Goal: Task Accomplishment & Management: Manage account settings

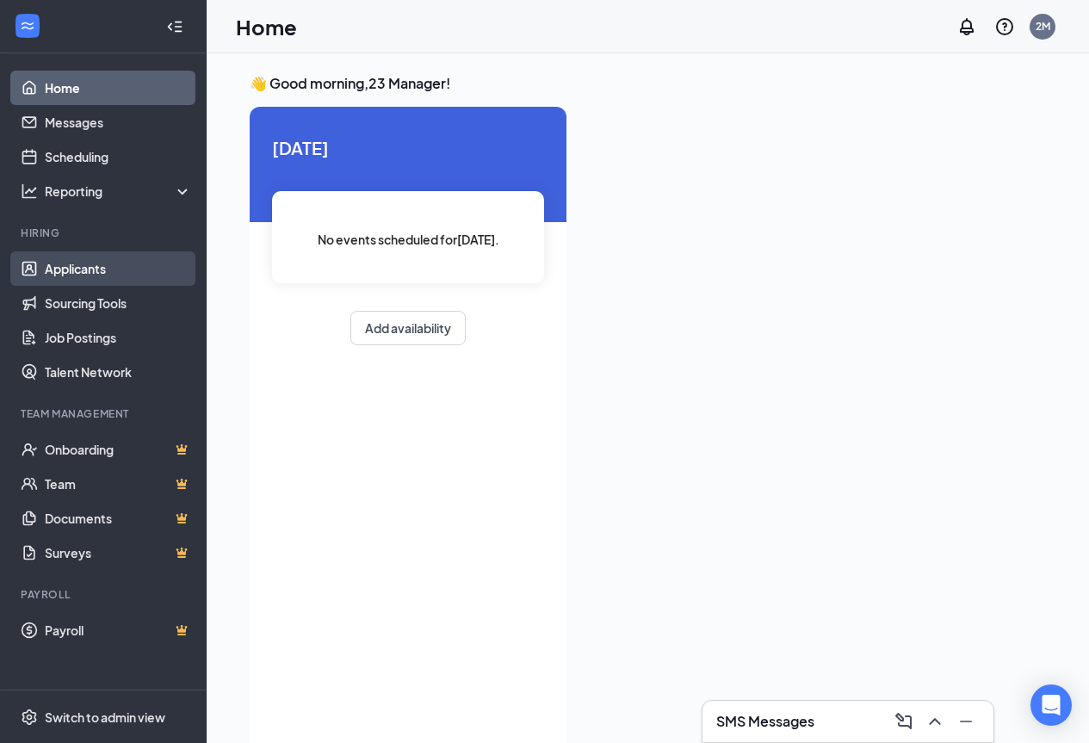
click at [89, 273] on link "Applicants" at bounding box center [118, 268] width 147 height 34
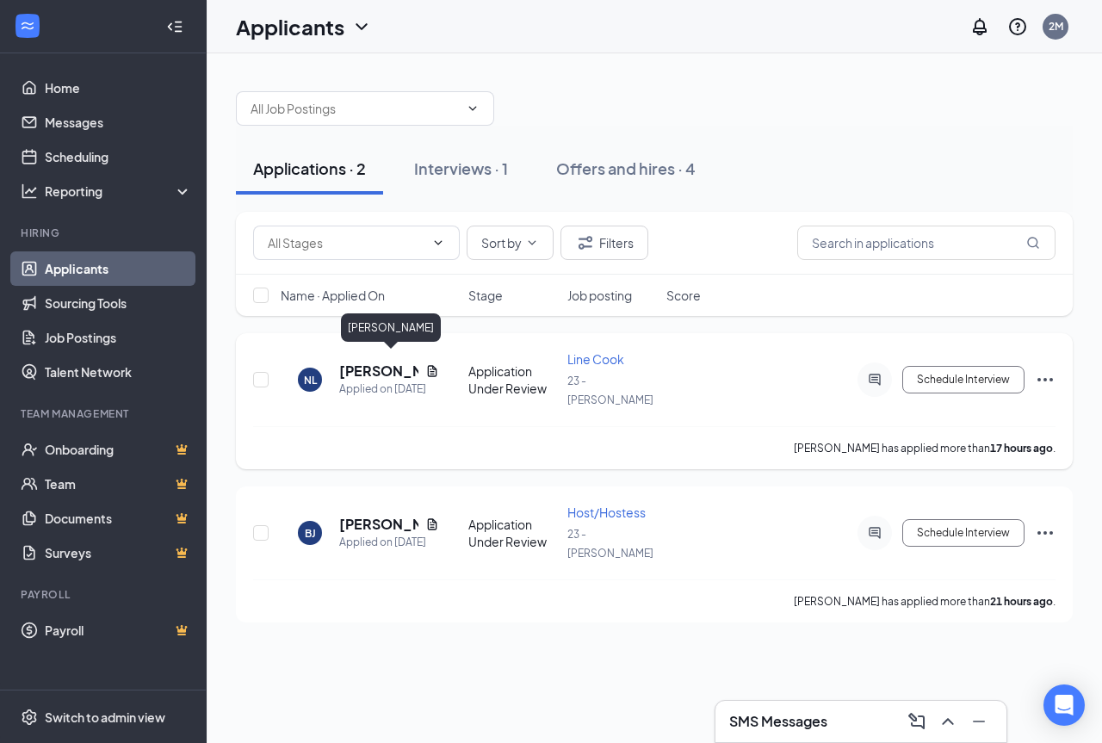
click at [390, 368] on h5 "[PERSON_NAME]" at bounding box center [378, 371] width 79 height 19
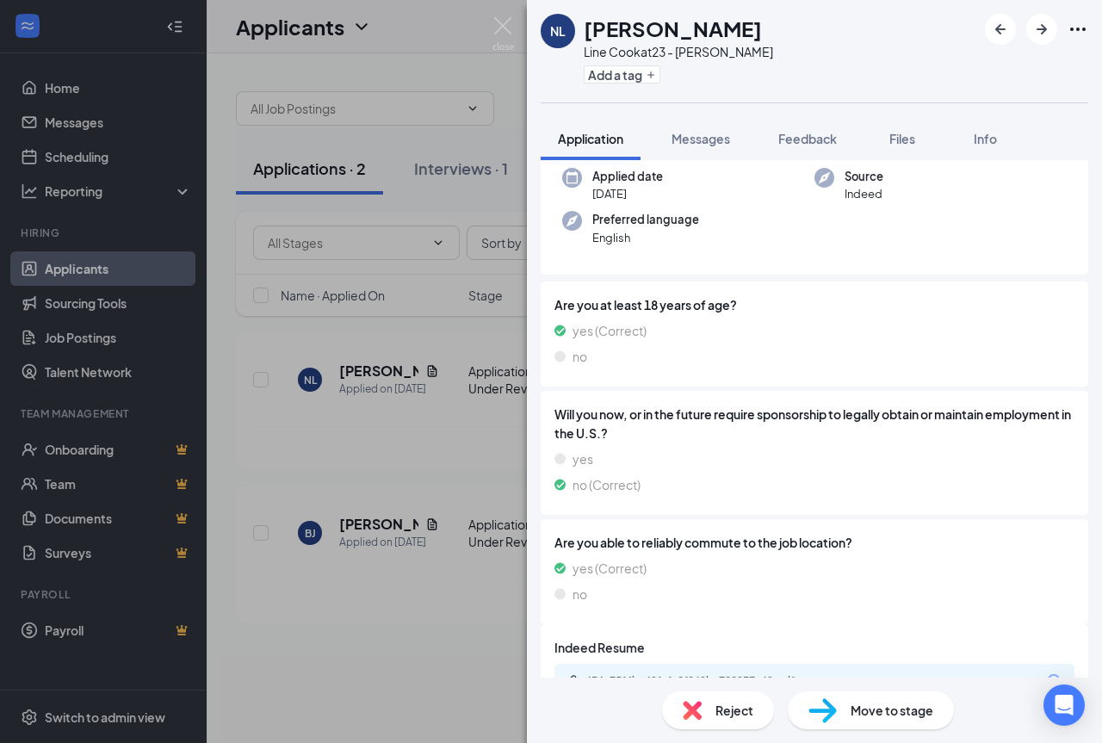
scroll to position [223, 0]
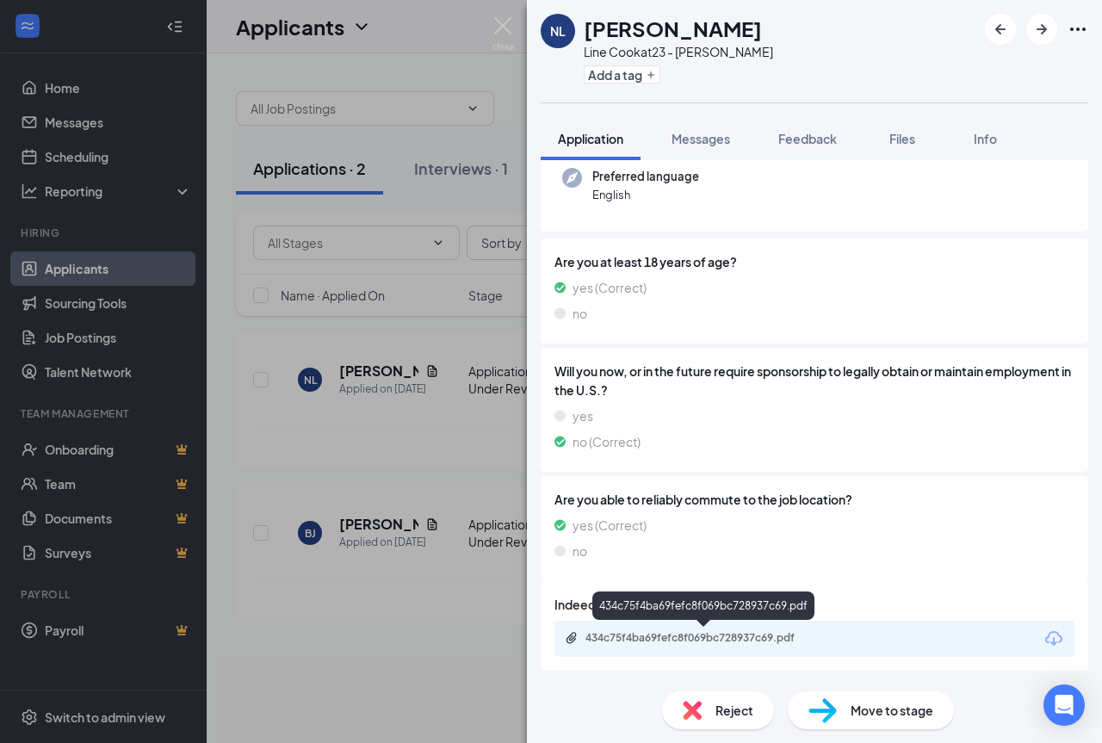
click at [701, 640] on div "434c75f4ba69fefc8f069bc728937c69.pdf" at bounding box center [706, 638] width 241 height 14
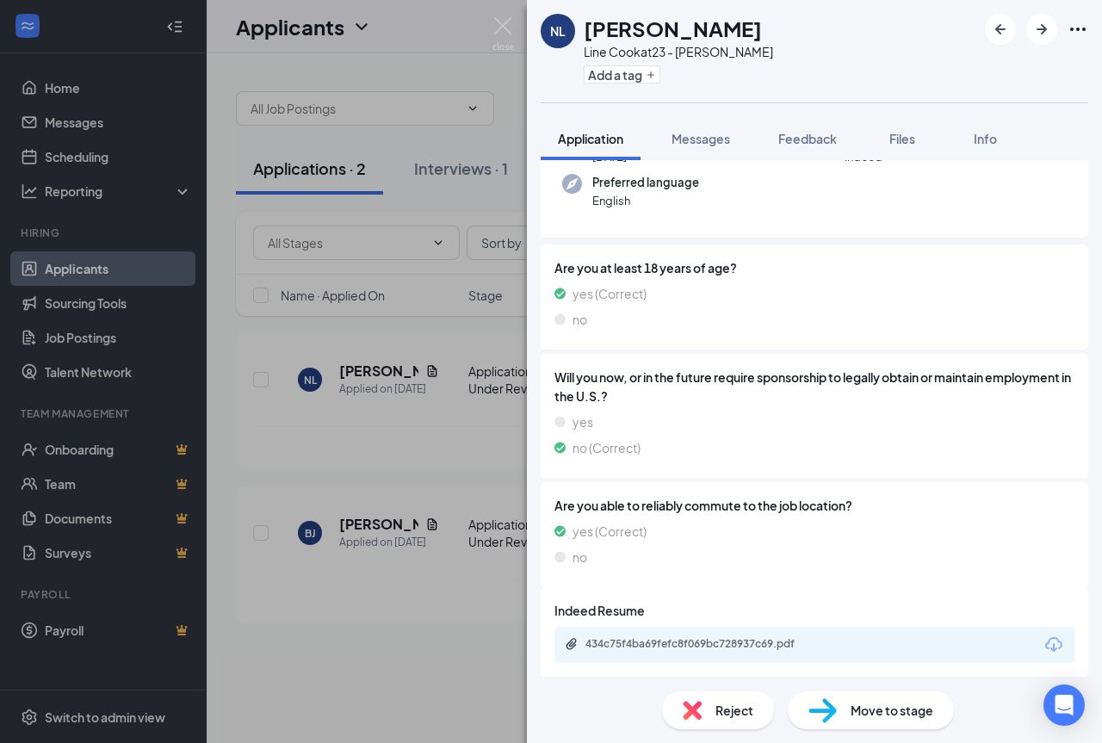
click at [382, 505] on div "NL [PERSON_NAME] Line Cook at 23 - [PERSON_NAME] Add a tag Application Messages…" at bounding box center [551, 371] width 1102 height 743
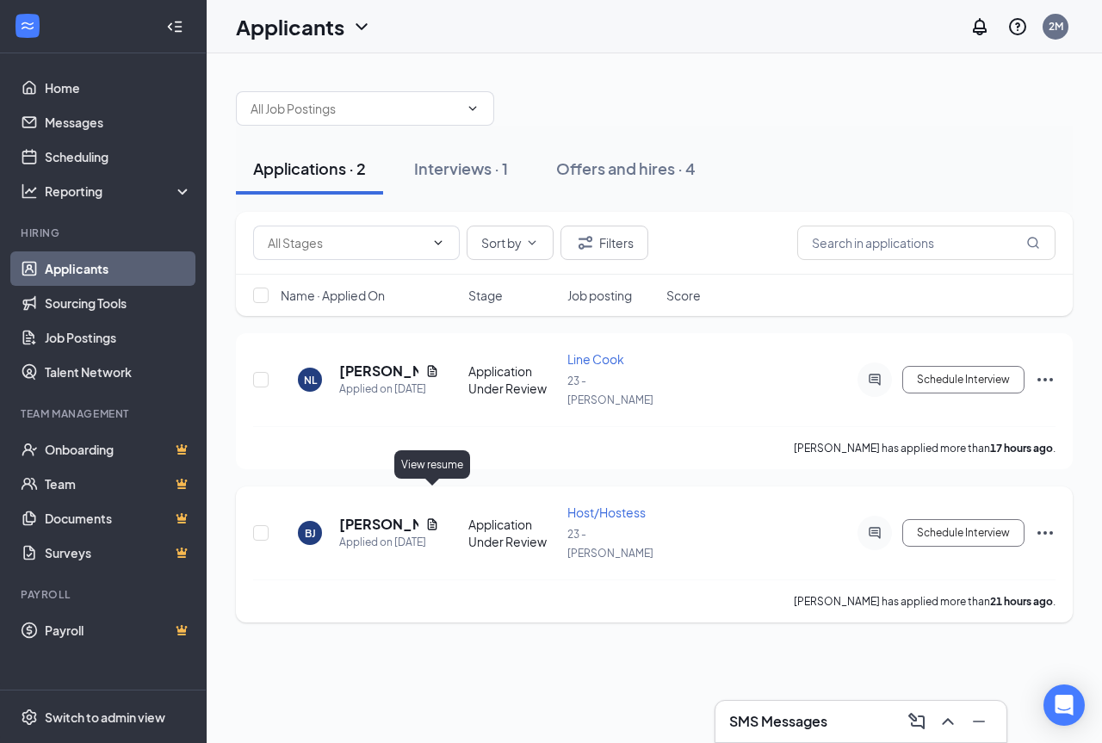
click at [437, 518] on icon "Document" at bounding box center [432, 523] width 9 height 11
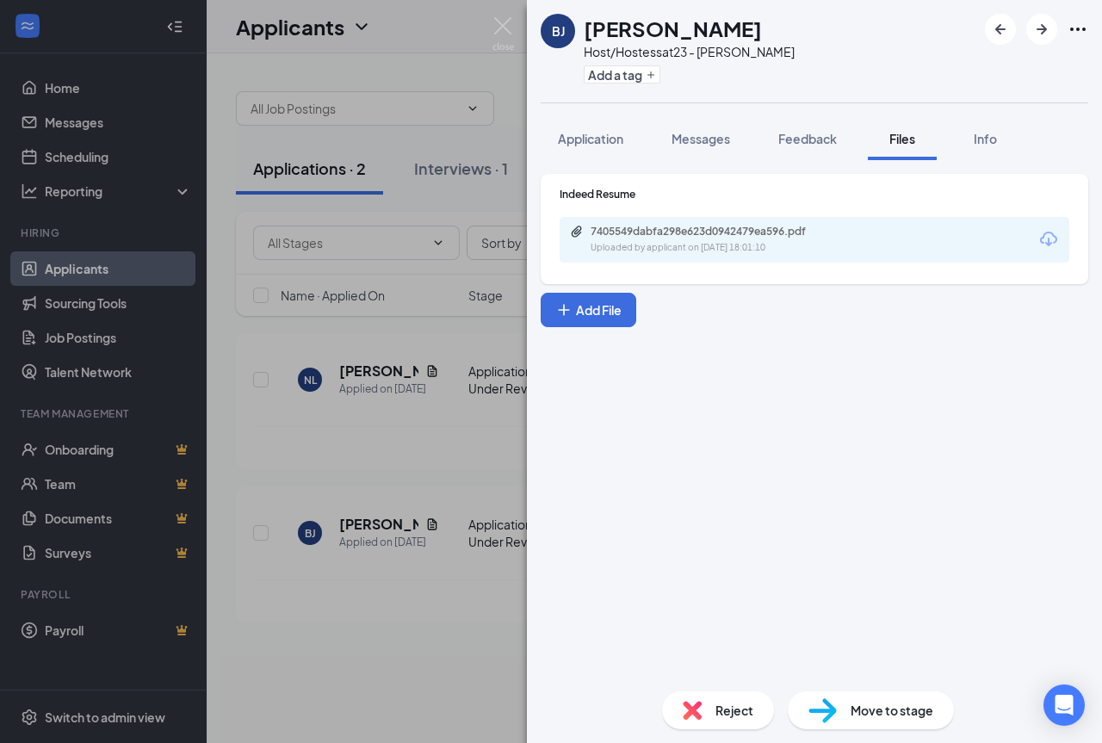
click at [341, 561] on div "[PERSON_NAME] Brooklyn [PERSON_NAME] Host/Hostess at 23 - [PERSON_NAME] Add a t…" at bounding box center [551, 371] width 1102 height 743
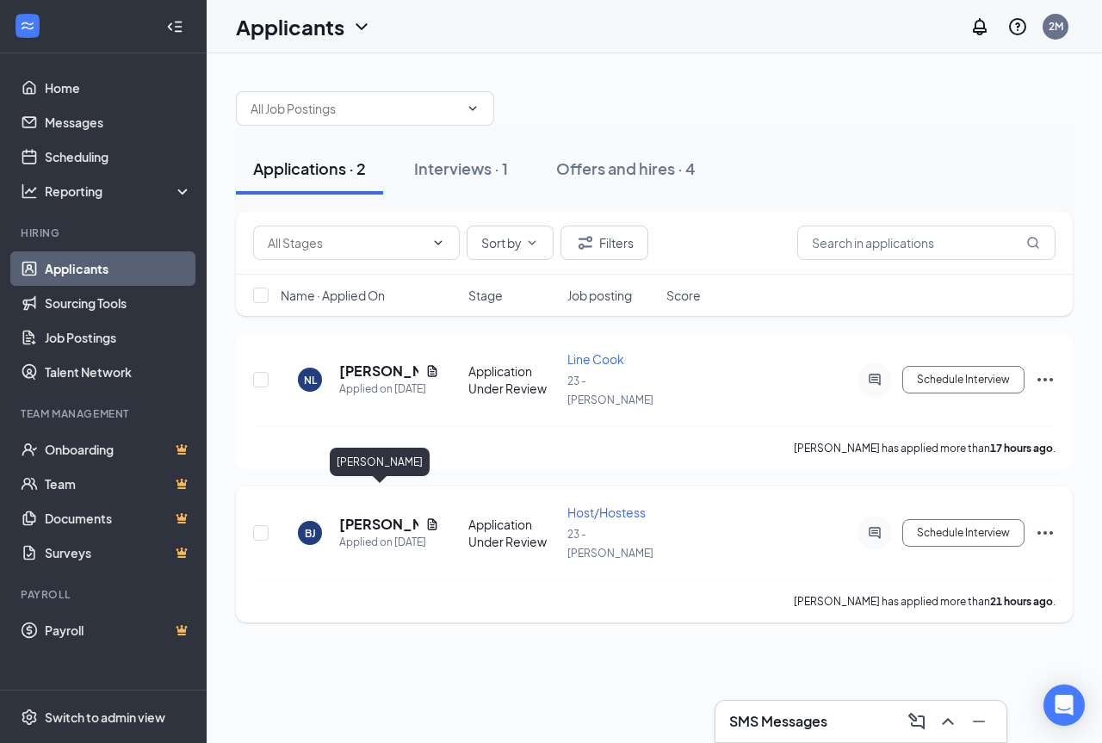
click at [369, 515] on h5 "[PERSON_NAME]" at bounding box center [378, 524] width 79 height 19
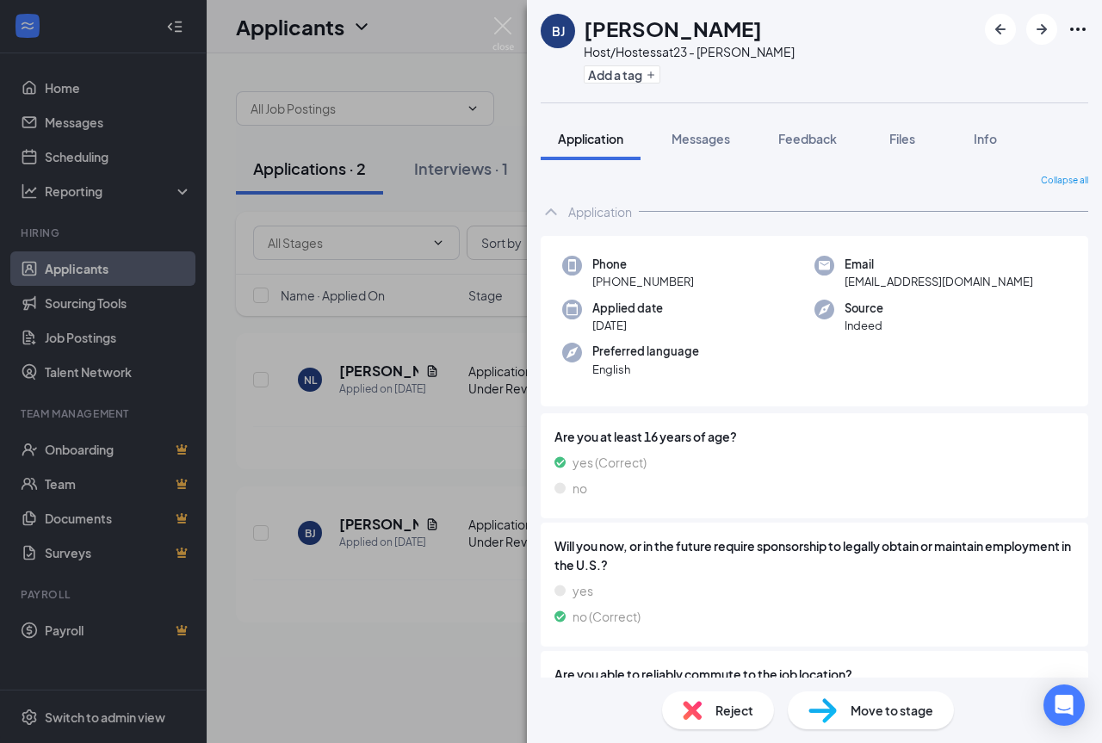
click at [407, 576] on div "[PERSON_NAME] Brooklyn [PERSON_NAME] Host/Hostess at 23 - [PERSON_NAME] Add a t…" at bounding box center [551, 371] width 1102 height 743
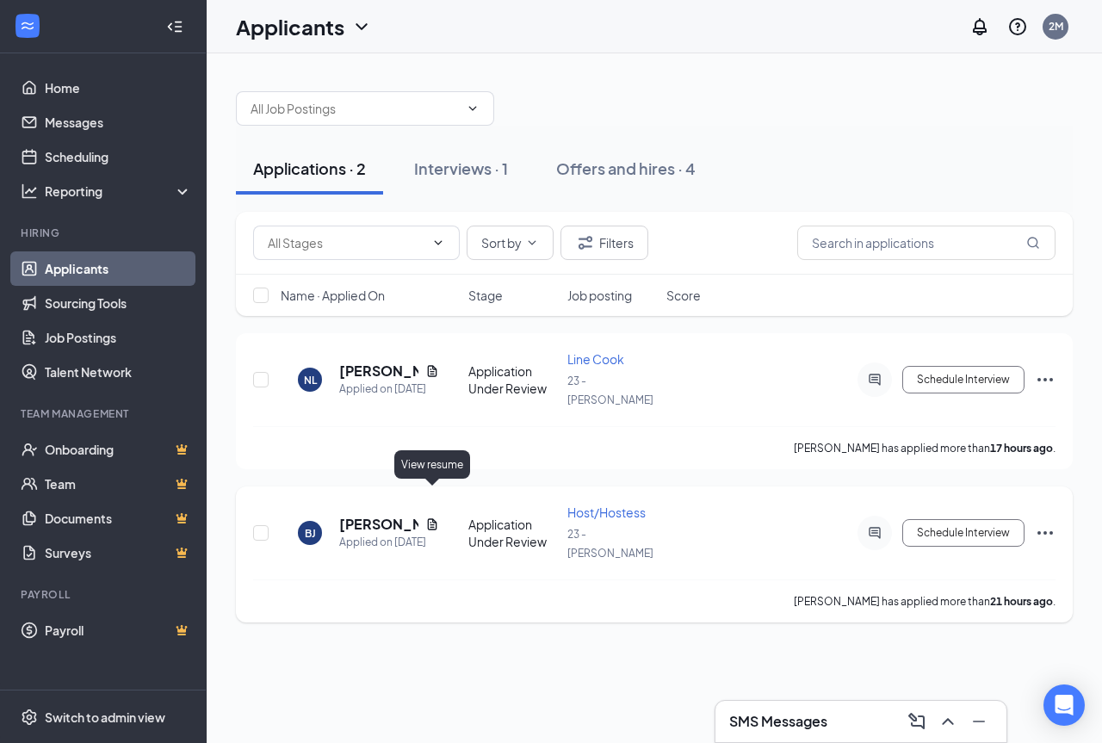
click at [434, 518] on icon "Document" at bounding box center [432, 525] width 14 height 14
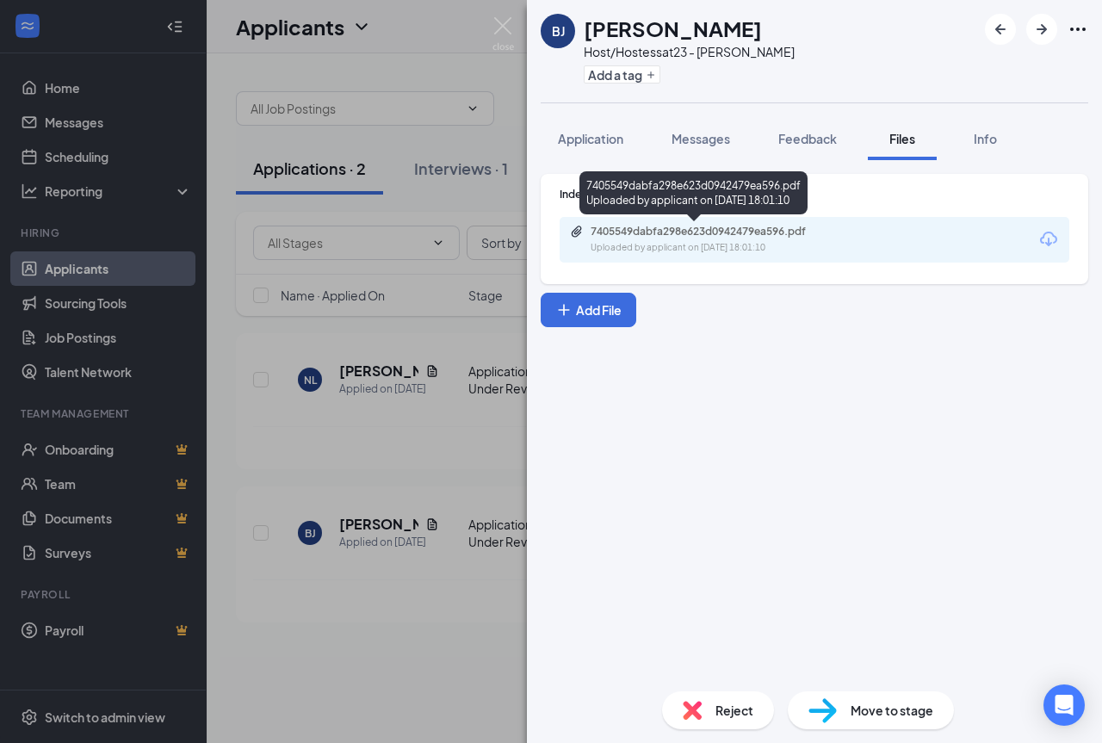
click at [727, 235] on div "7405549dabfa298e623d0942479ea596.pdf" at bounding box center [711, 232] width 241 height 14
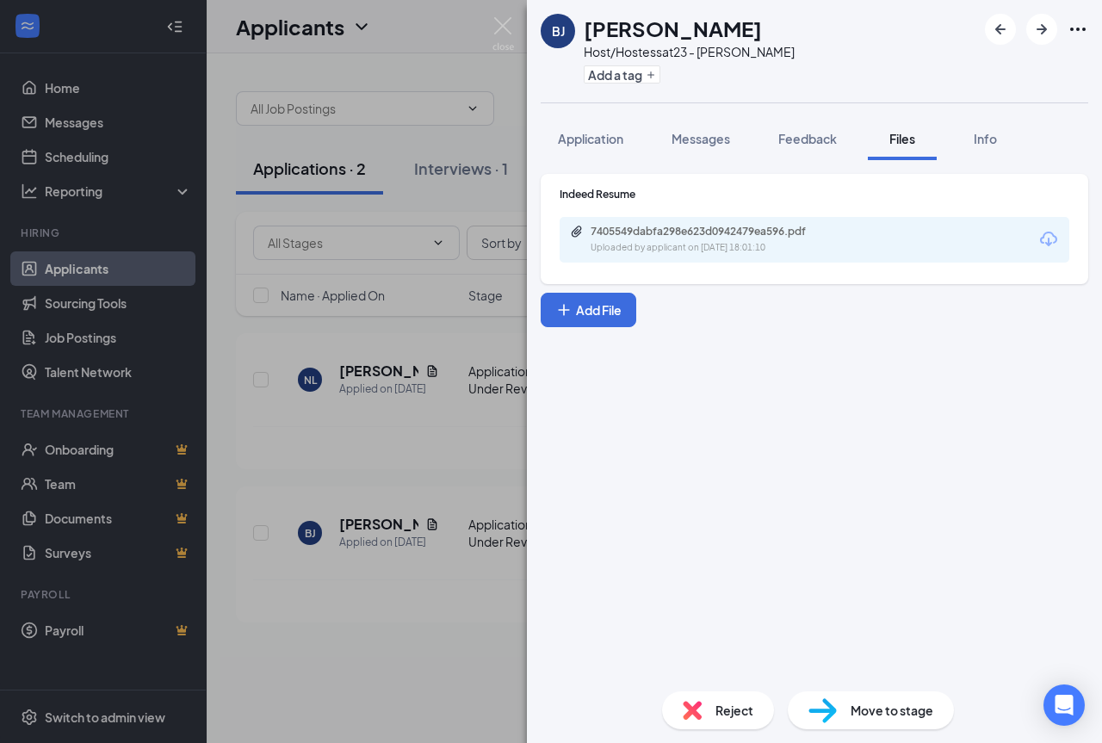
click at [379, 624] on div "[PERSON_NAME] Brooklyn [PERSON_NAME] Host/Hostess at 23 - [PERSON_NAME] Add a t…" at bounding box center [551, 371] width 1102 height 743
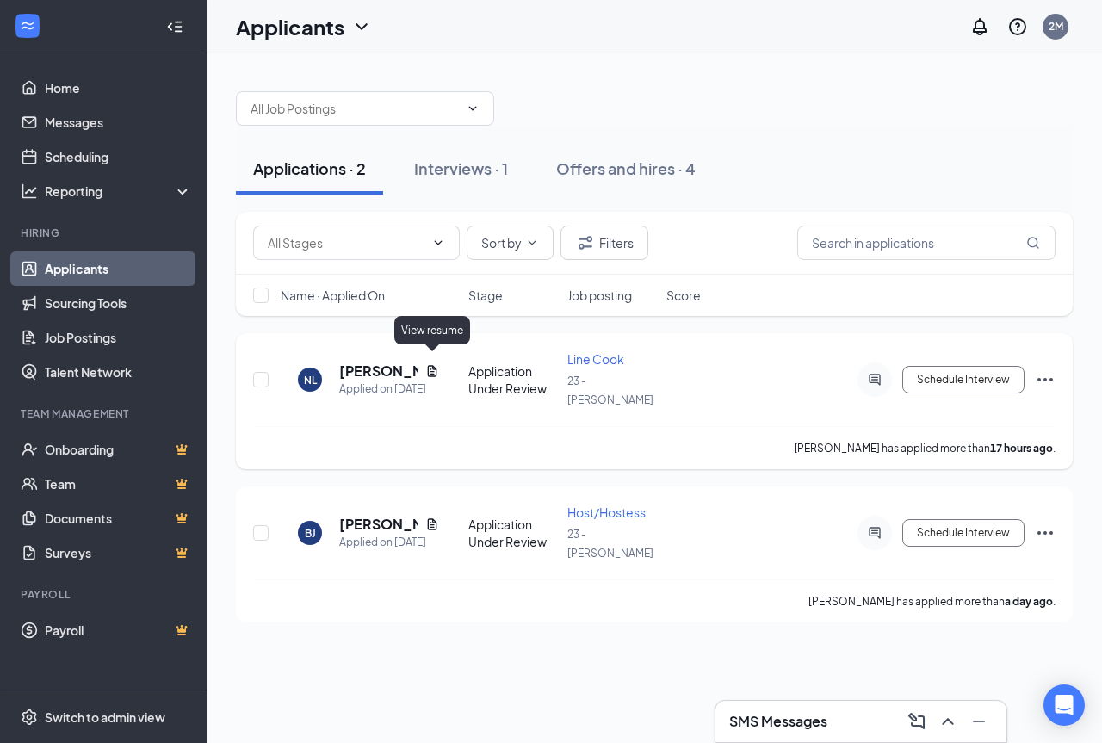
click at [431, 364] on icon "Document" at bounding box center [432, 371] width 14 height 14
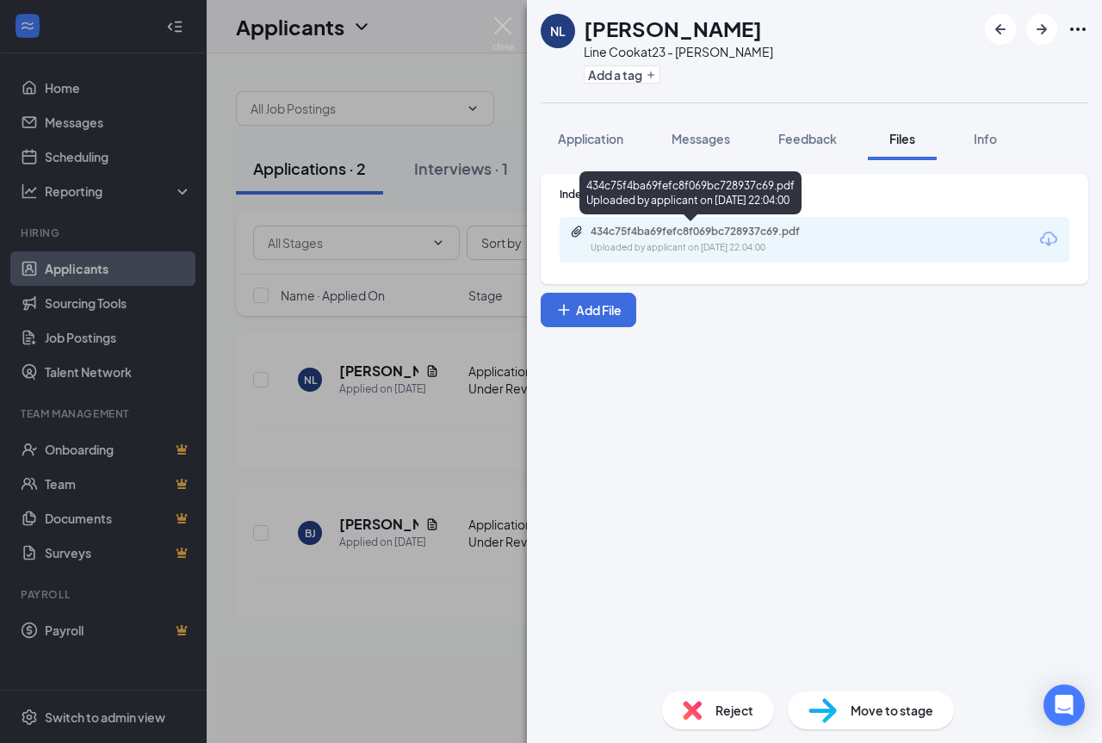
click at [644, 244] on div "Uploaded by applicant on [DATE] 22:04:00" at bounding box center [720, 248] width 258 height 14
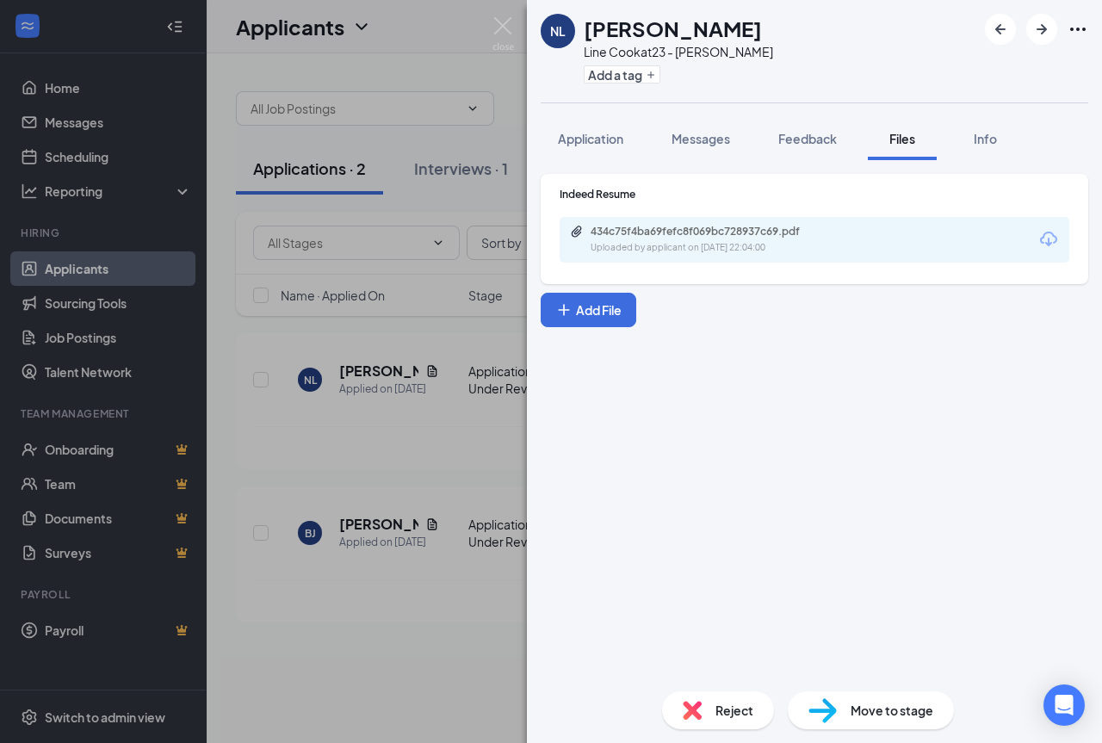
click at [378, 489] on div "NL [PERSON_NAME] Line Cook at 23 - [PERSON_NAME] Add a tag Application Messages…" at bounding box center [551, 371] width 1102 height 743
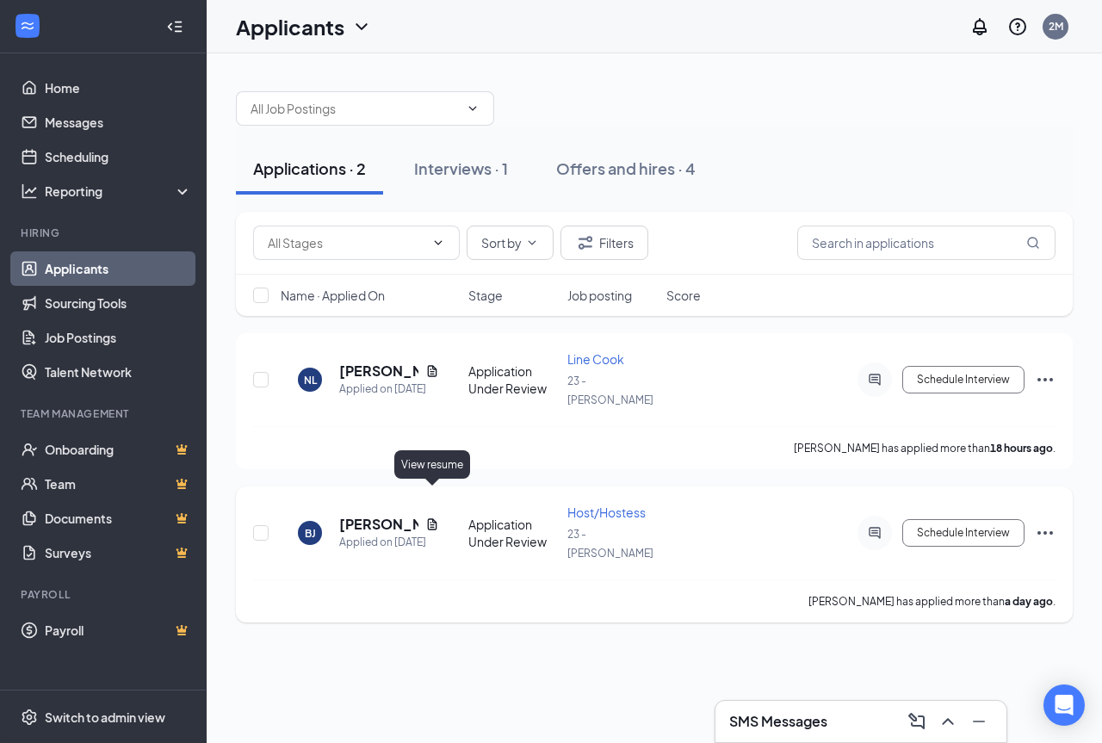
click at [432, 518] on icon "Document" at bounding box center [432, 523] width 9 height 11
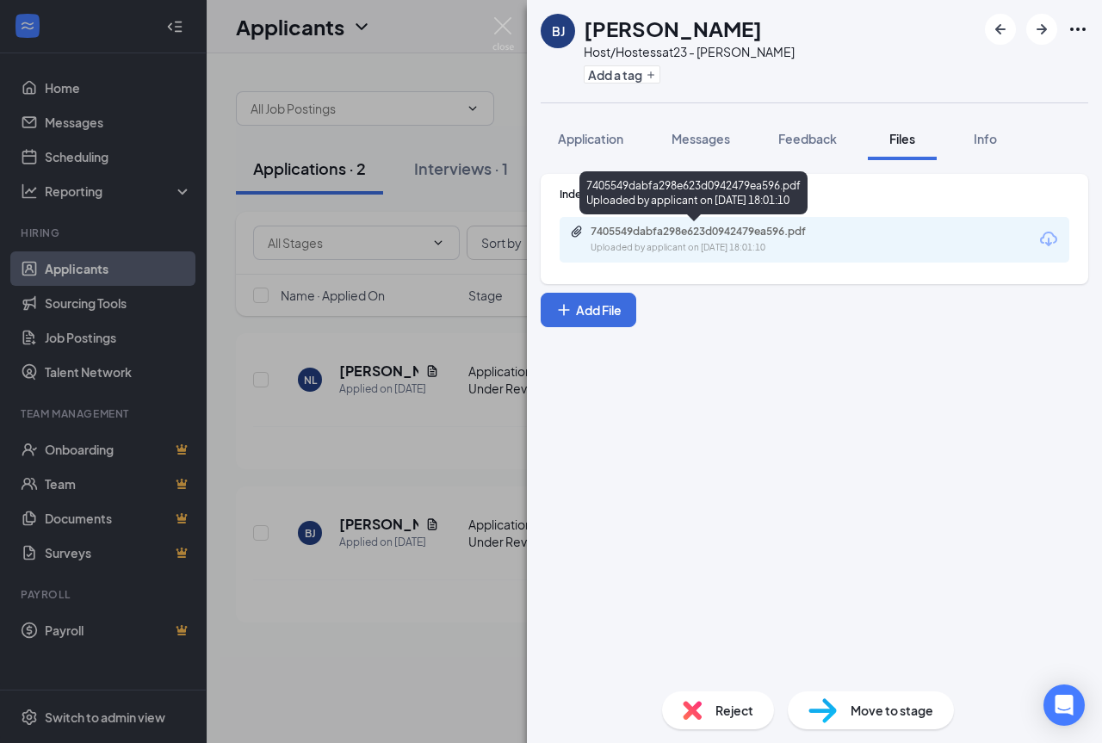
click at [678, 231] on div "7405549dabfa298e623d0942479ea596.pdf" at bounding box center [711, 232] width 241 height 14
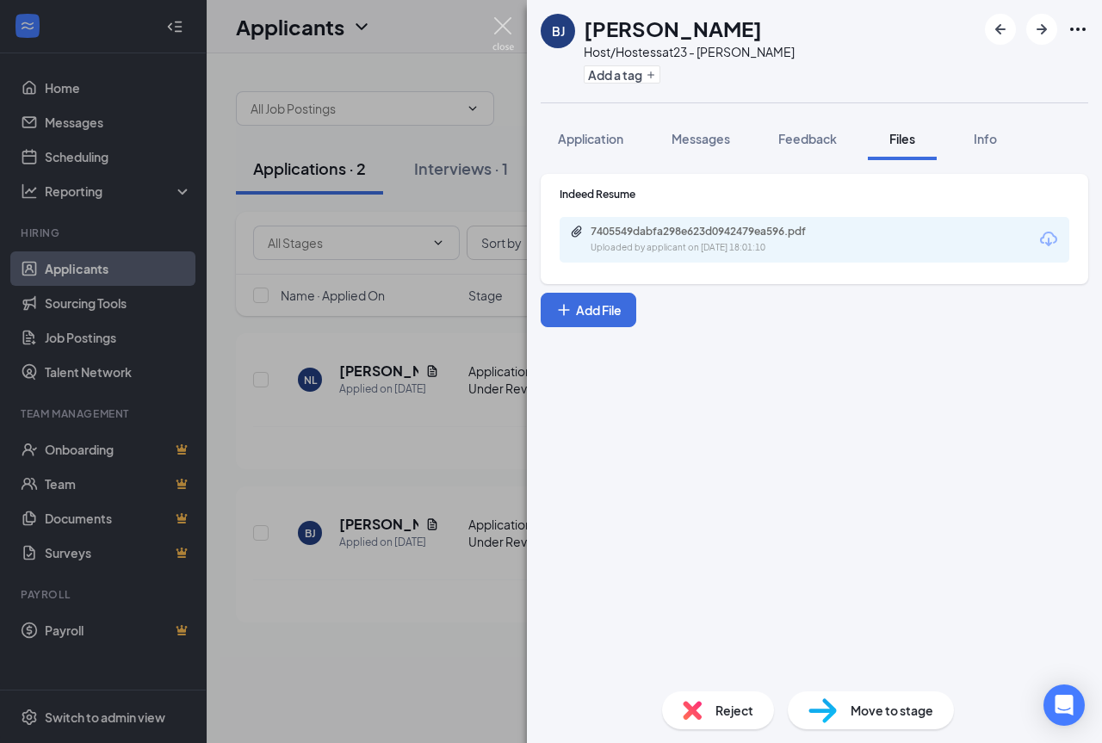
drag, startPoint x: 499, startPoint y: 26, endPoint x: 509, endPoint y: 32, distance: 11.2
click at [500, 26] on img at bounding box center [504, 34] width 22 height 34
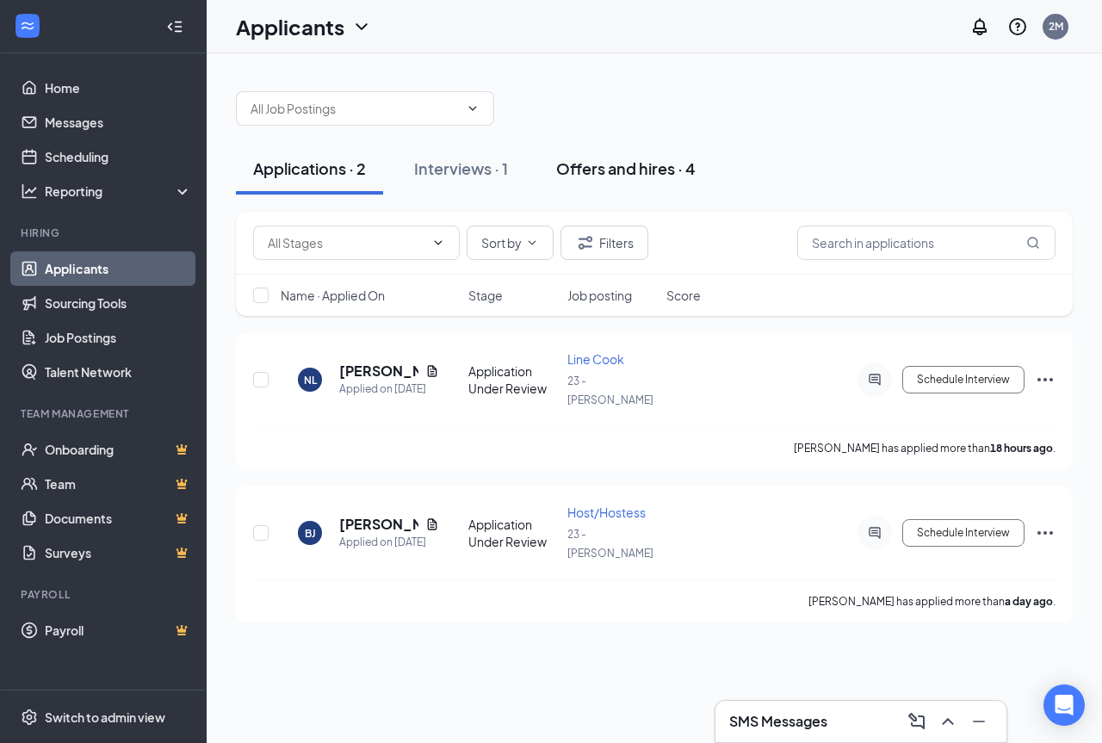
click at [626, 164] on div "Offers and hires · 4" at bounding box center [626, 169] width 140 height 22
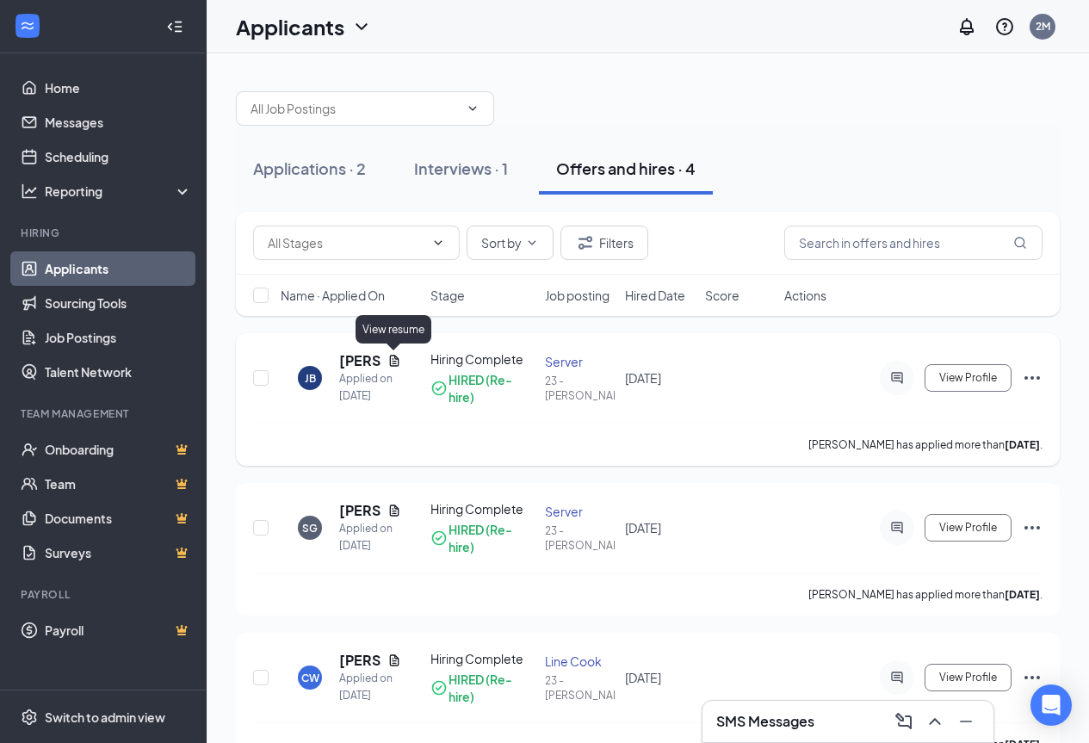
click at [391, 360] on icon "Document" at bounding box center [395, 361] width 14 height 14
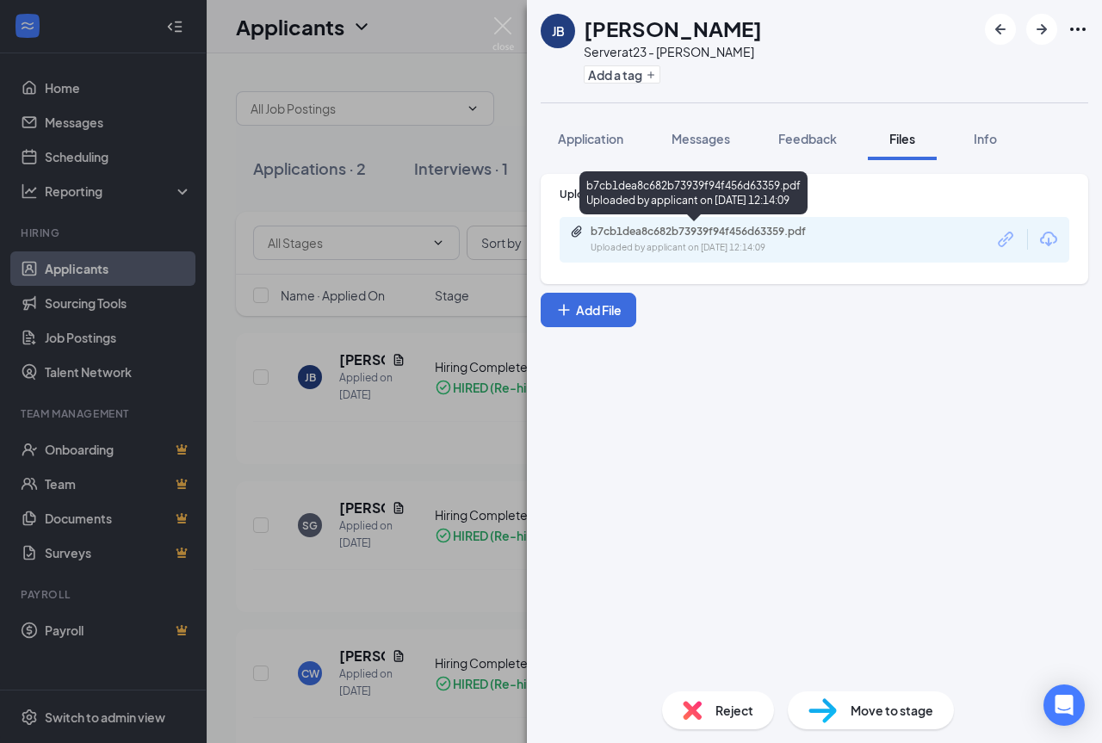
click at [647, 234] on div "b7cb1dea8c682b73939f94f456d63359.pdf" at bounding box center [711, 232] width 241 height 14
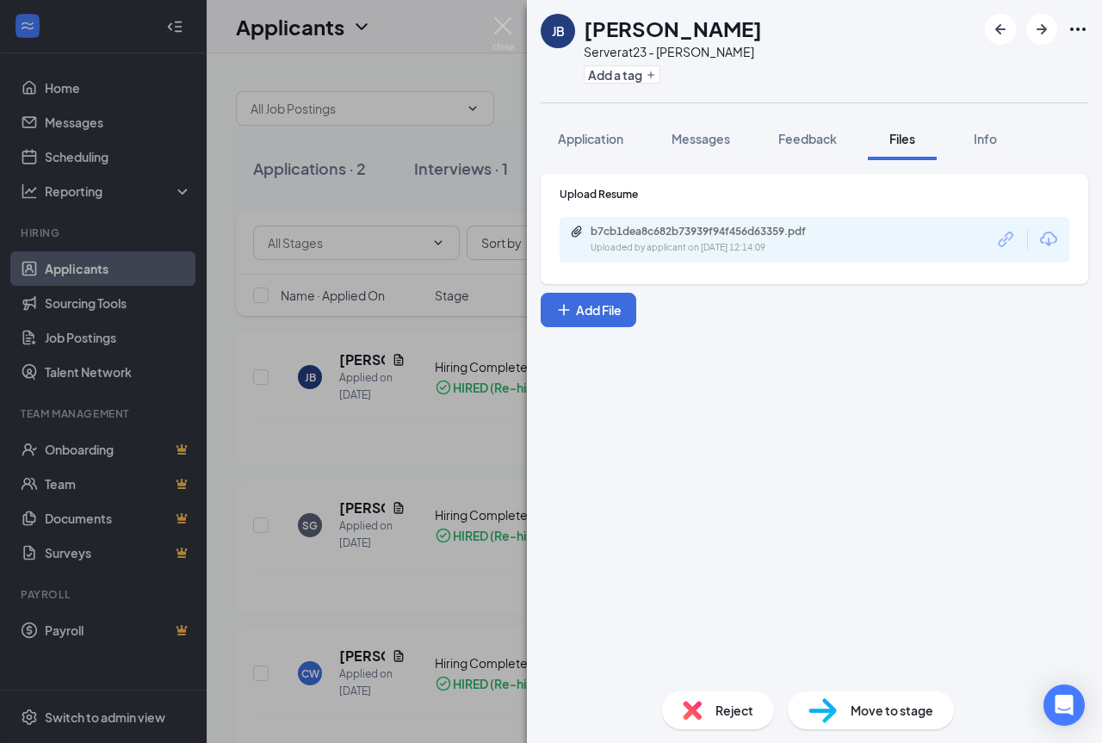
click at [347, 593] on div "[PERSON_NAME] [PERSON_NAME] Server at 23 - [PERSON_NAME] Add a tag Application …" at bounding box center [551, 371] width 1102 height 743
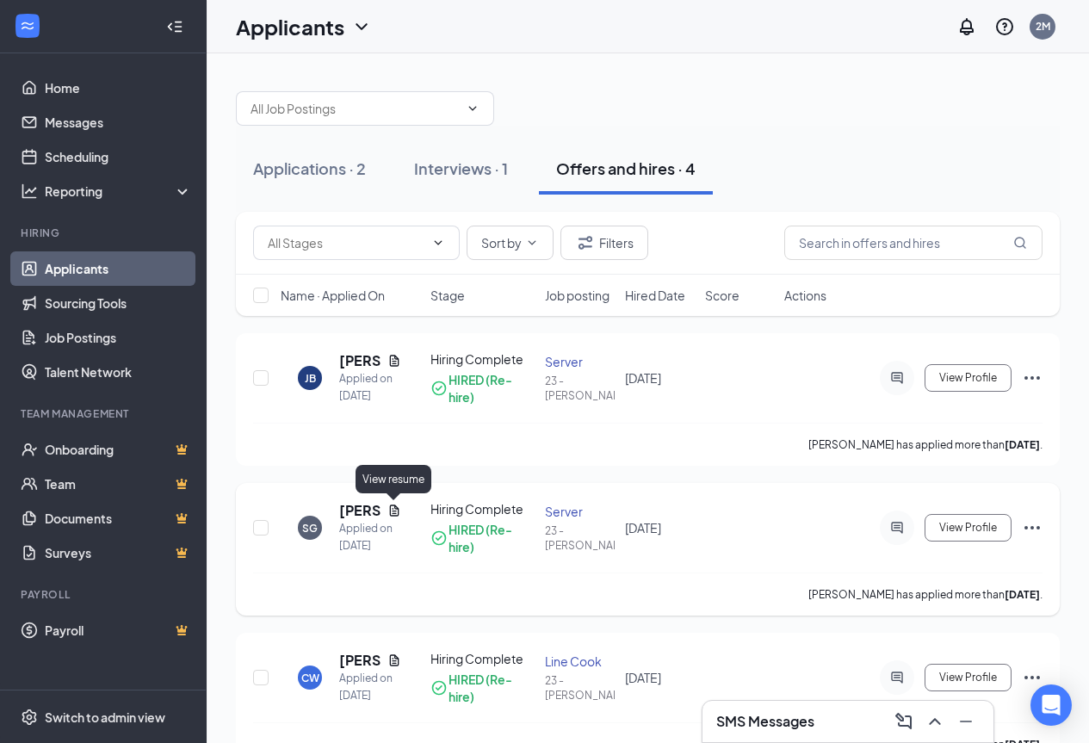
click at [393, 512] on icon "Document" at bounding box center [395, 511] width 14 height 14
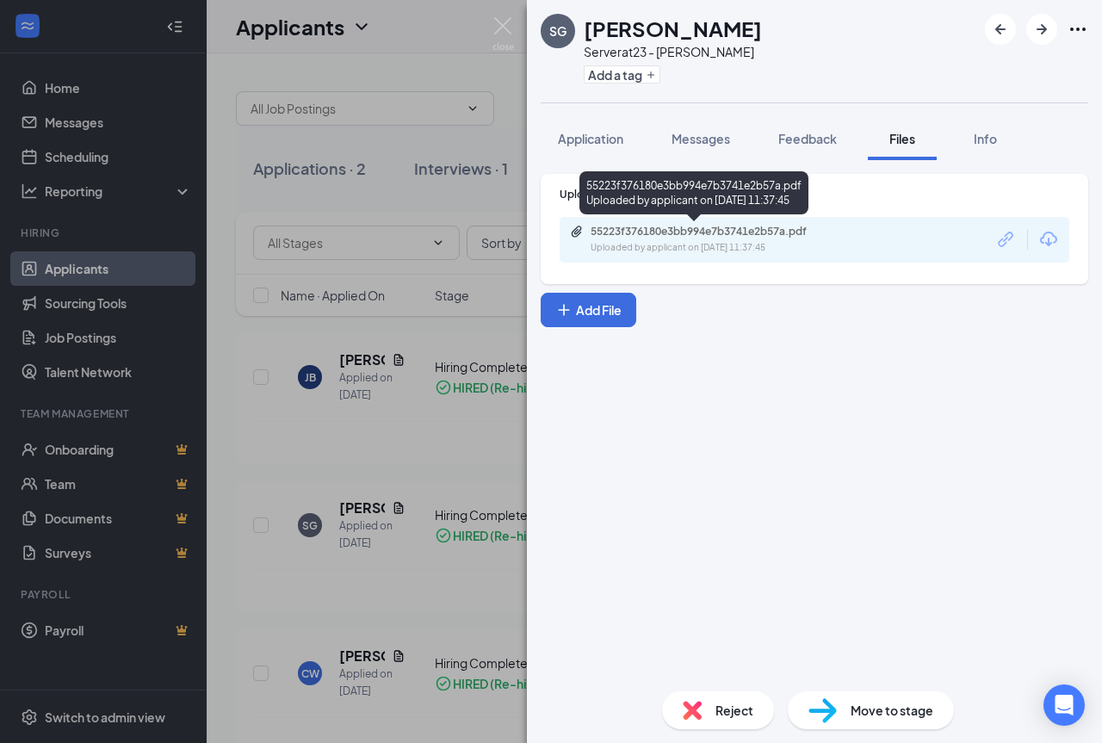
click at [683, 225] on div "55223f376180e3bb994e7b3741e2b57a.pdf" at bounding box center [711, 232] width 241 height 14
